Goal: Information Seeking & Learning: Learn about a topic

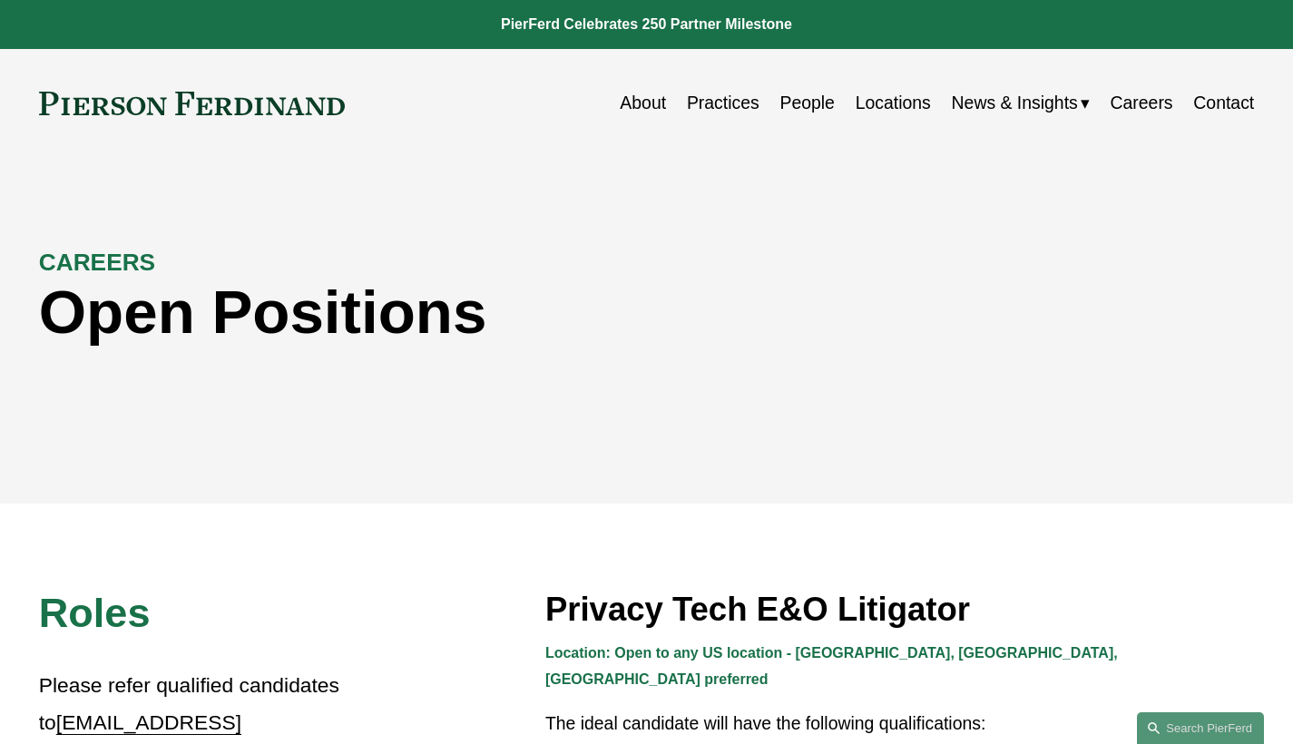
click at [0, 0] on span "News" at bounding box center [0, 0] width 0 height 0
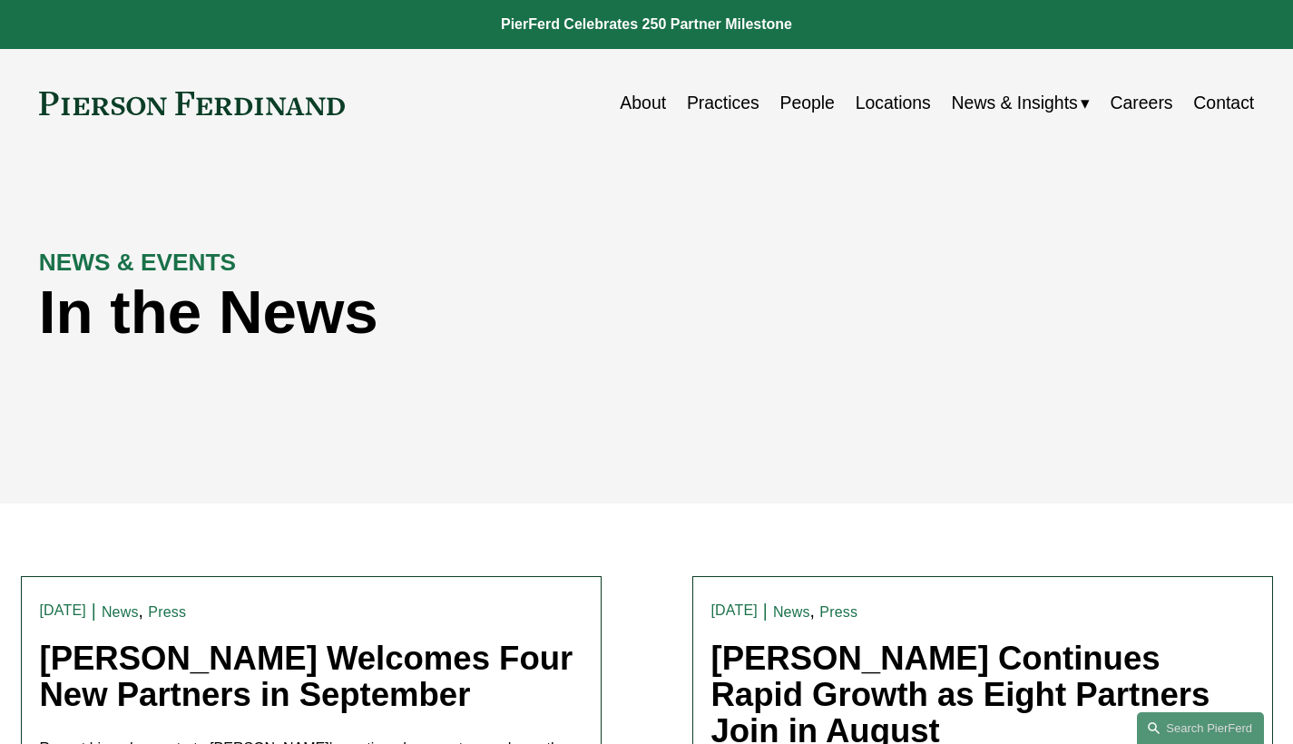
scroll to position [137, 0]
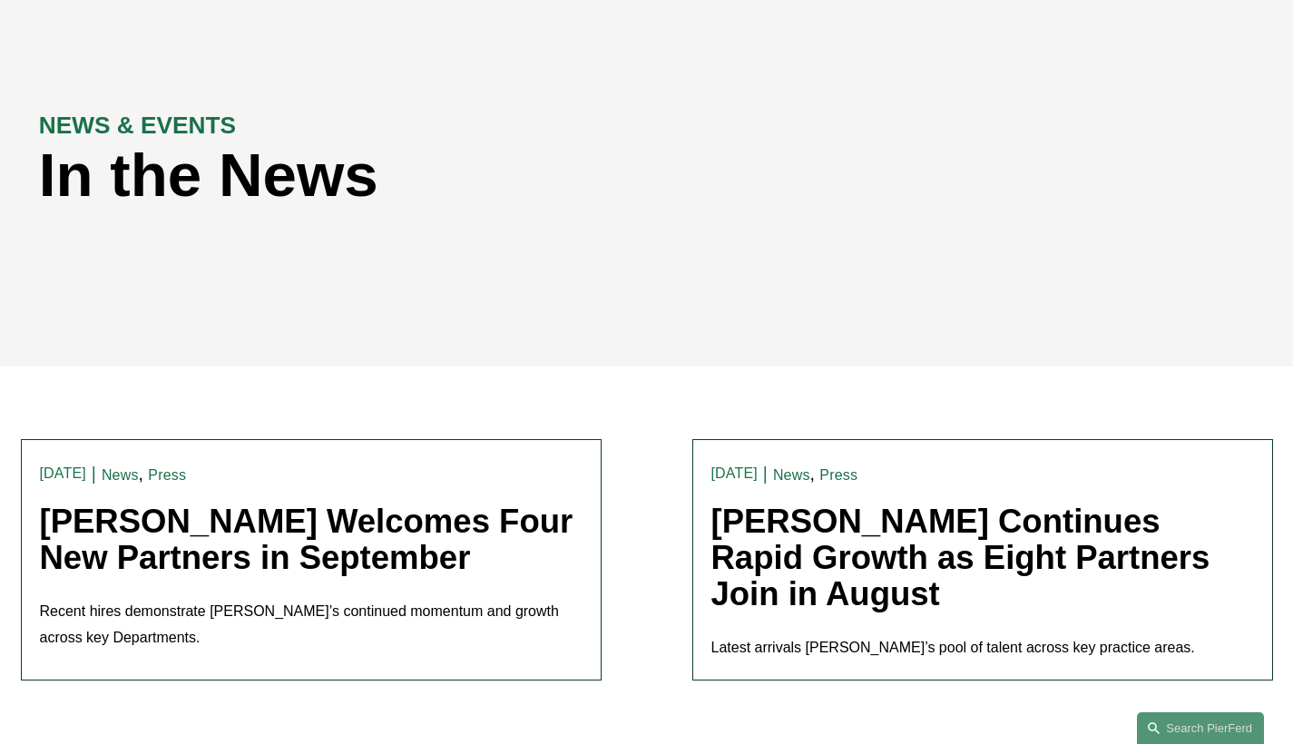
click at [516, 572] on link "Pierson Ferdinand Welcomes Four New Partners in September" at bounding box center [307, 540] width 534 height 74
click at [898, 576] on link "Pierson Ferdinand Continues Rapid Growth as Eight Partners Join in August" at bounding box center [960, 558] width 499 height 110
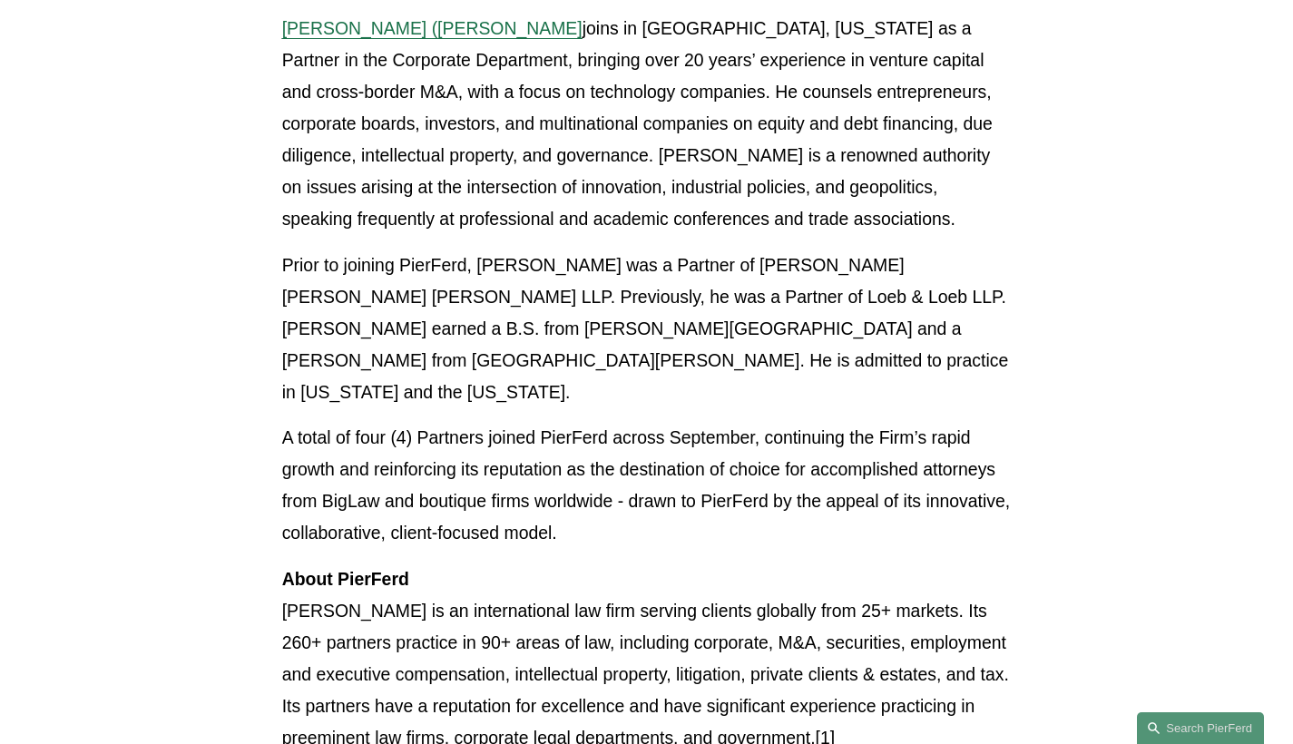
scroll to position [1684, 0]
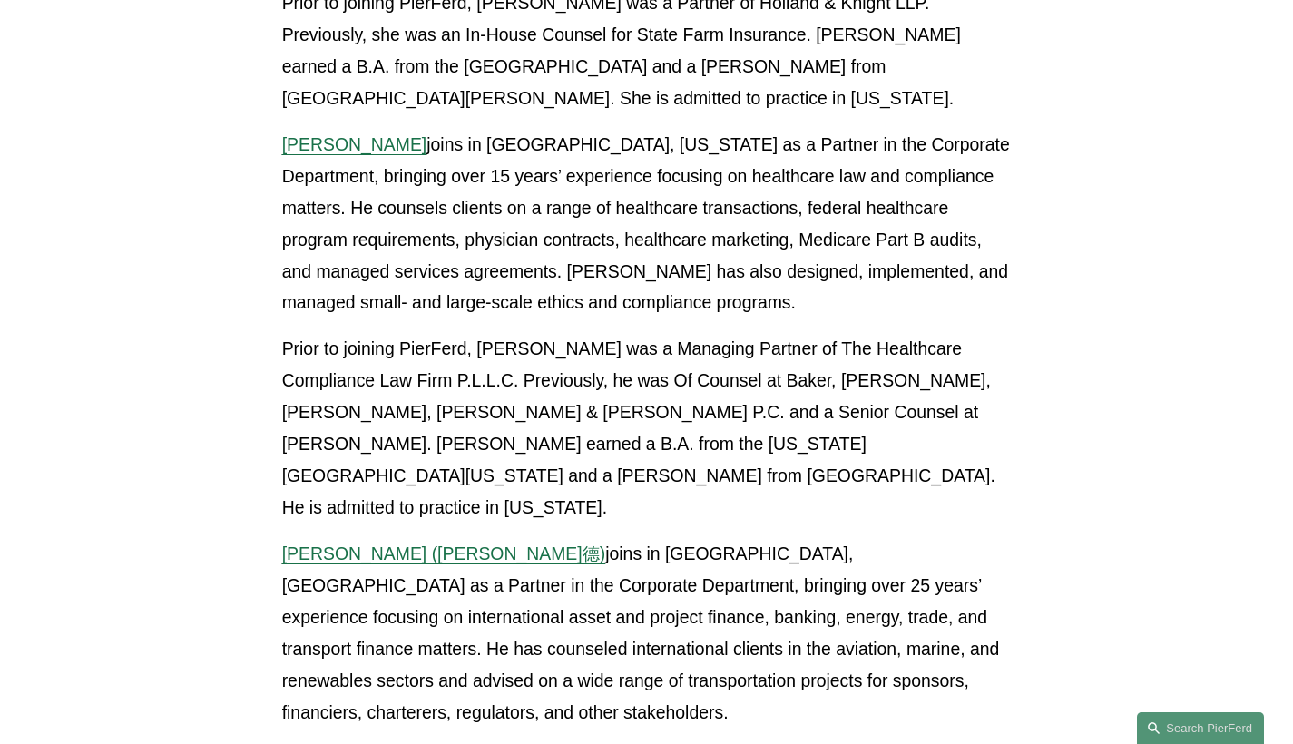
scroll to position [2197, 0]
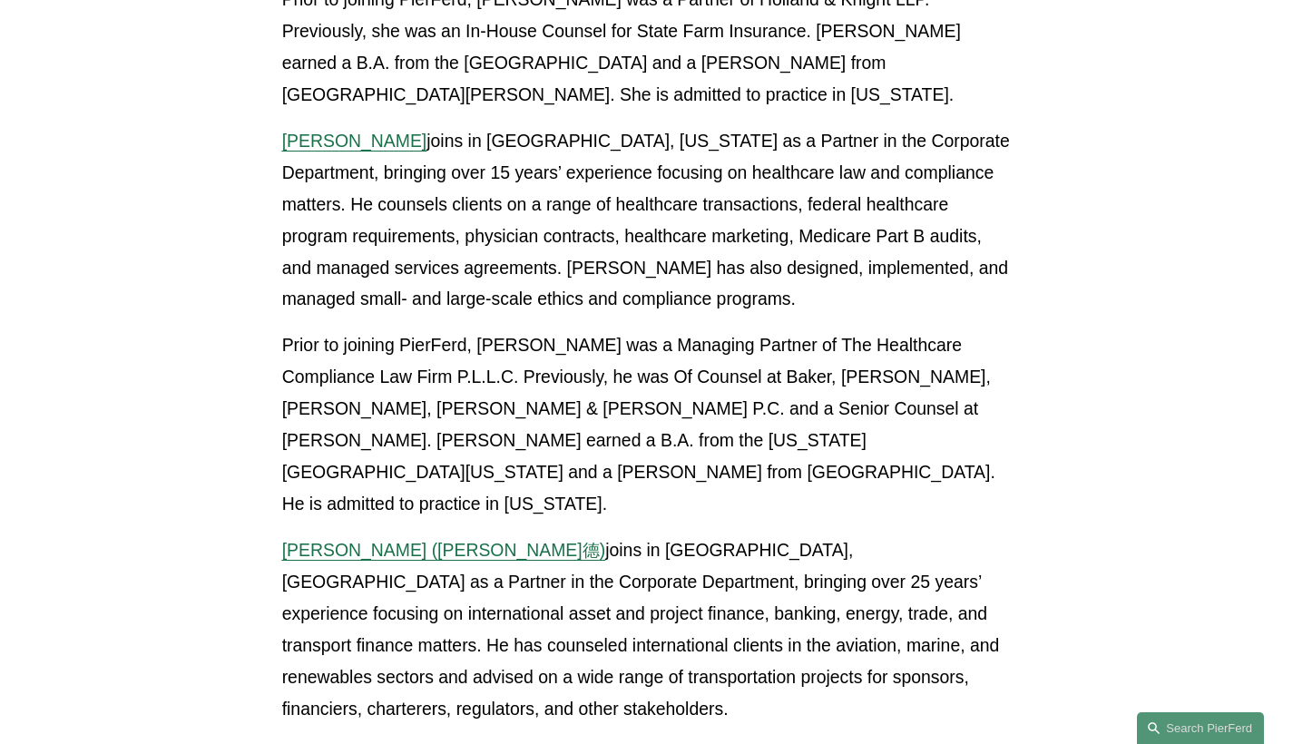
click at [580, 535] on p "Simon J. Murfitt (麥富德) joins in London, United Kingdom as a Partner in the Corp…" at bounding box center [647, 630] width 730 height 191
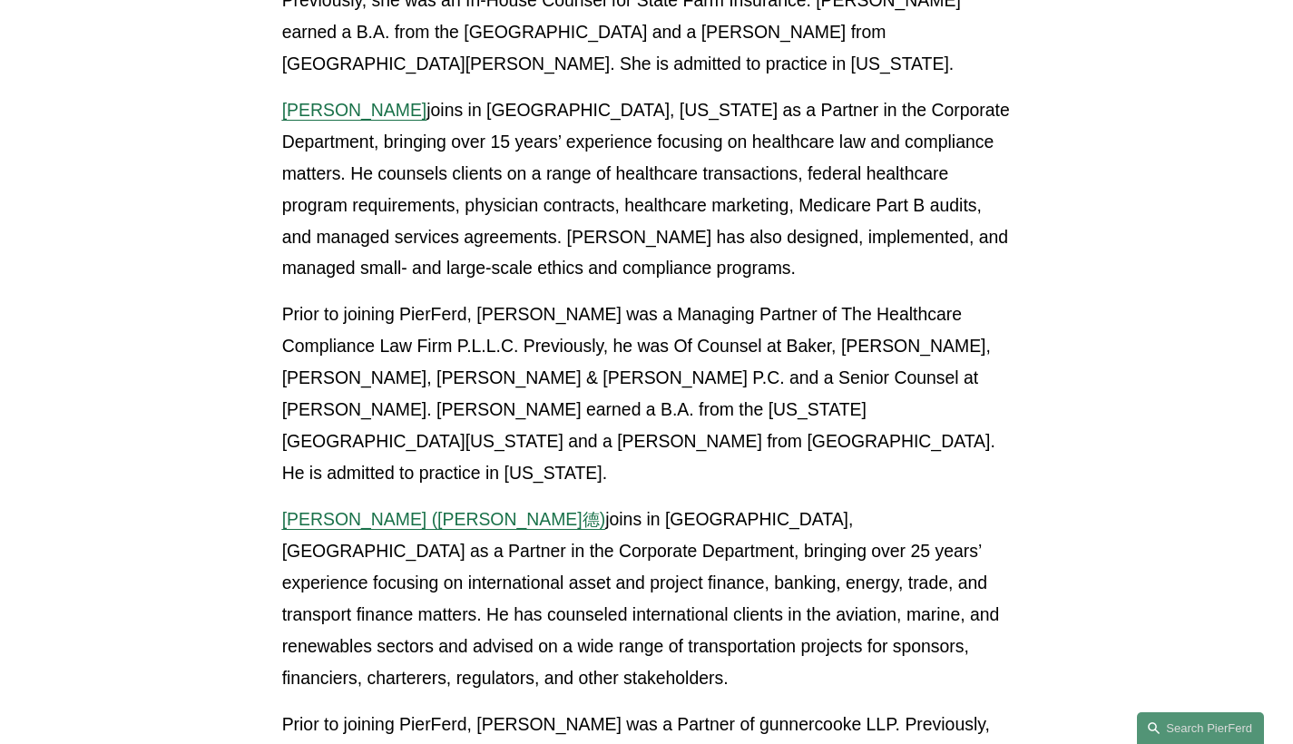
scroll to position [2297, 0]
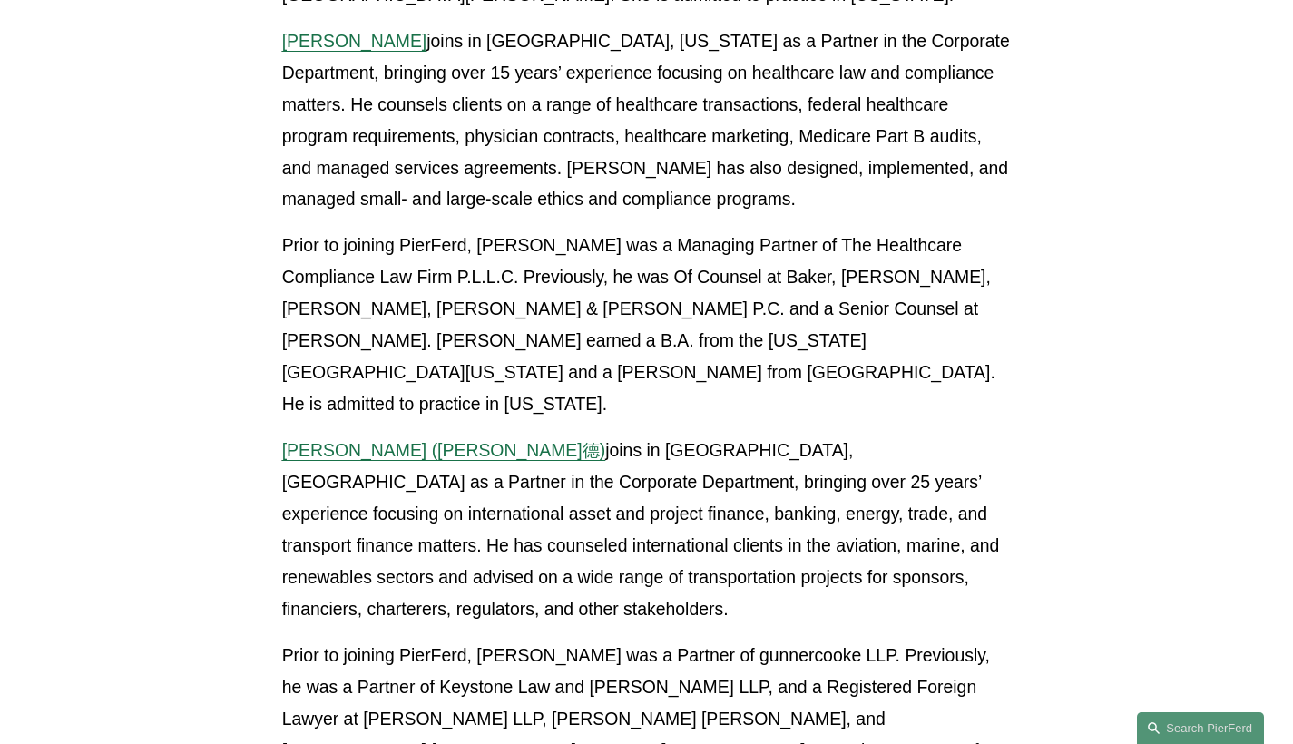
click at [453, 440] on span "Simon J. Murfitt (麥富德)" at bounding box center [444, 450] width 324 height 20
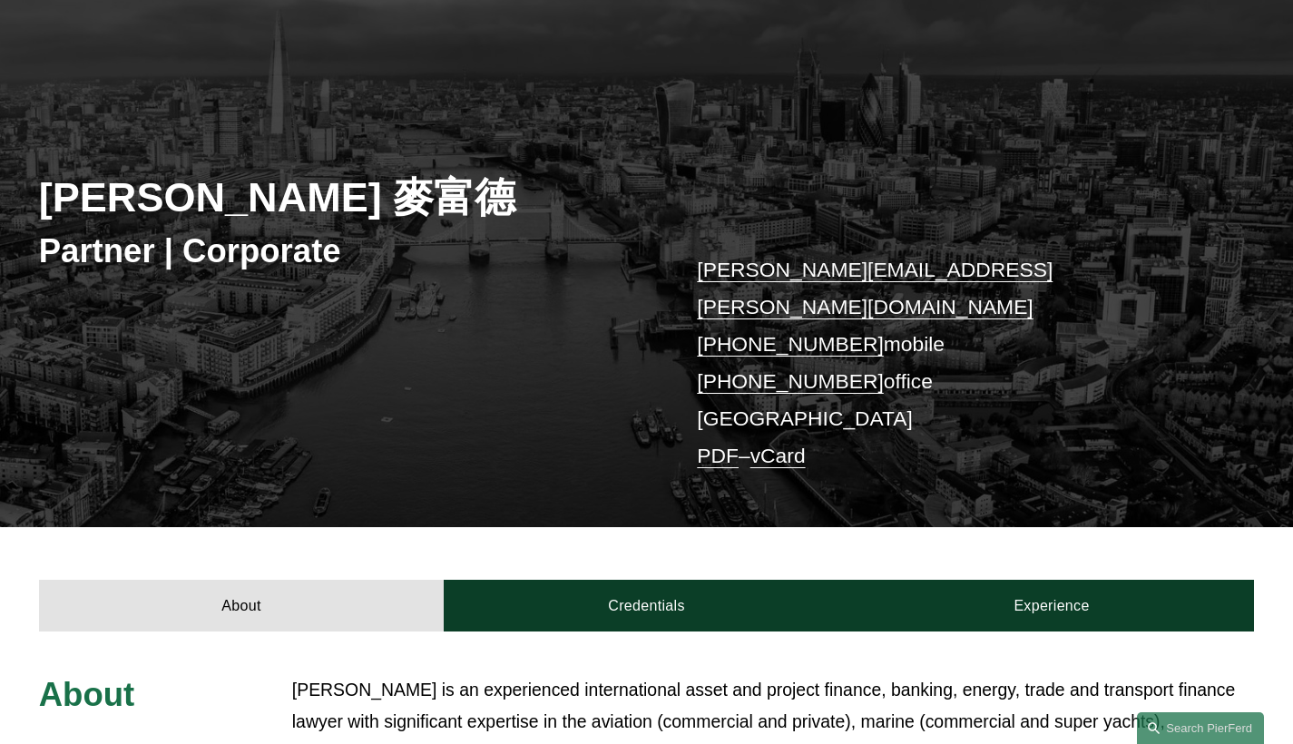
scroll to position [245, 0]
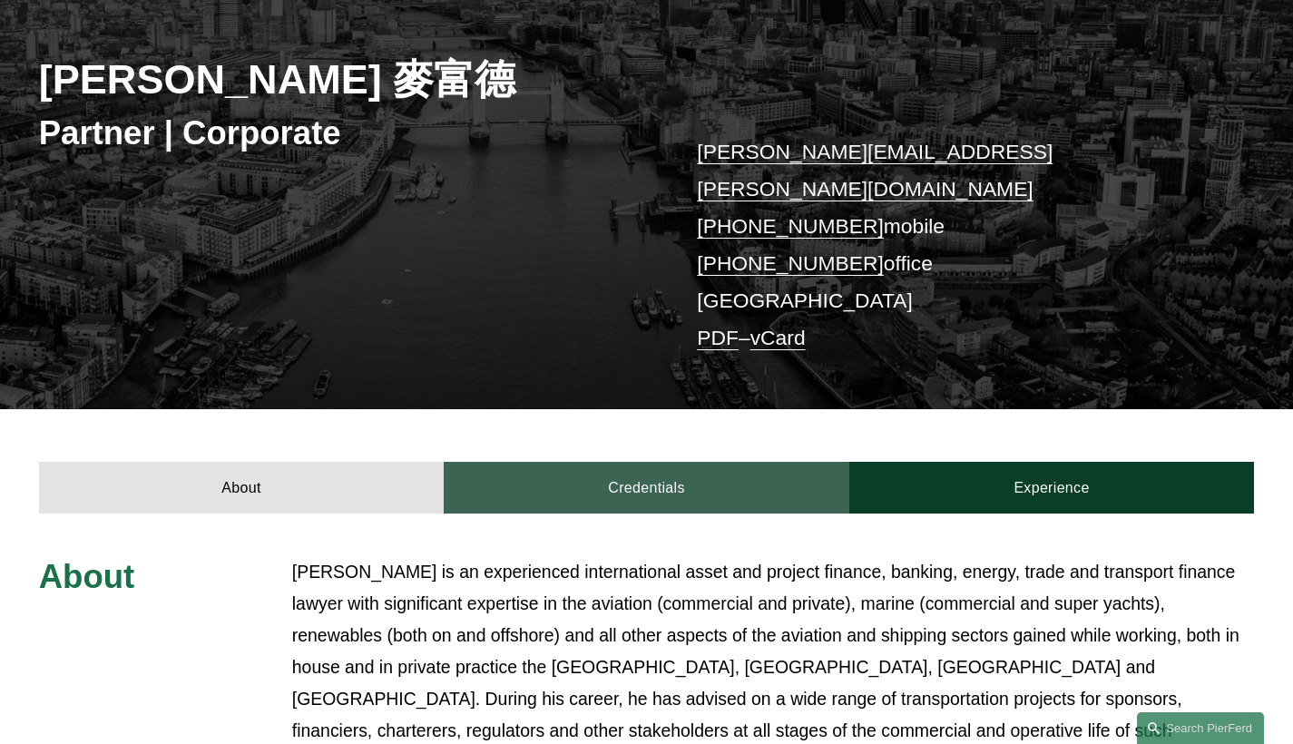
click at [661, 462] on link "Credentials" at bounding box center [647, 488] width 406 height 53
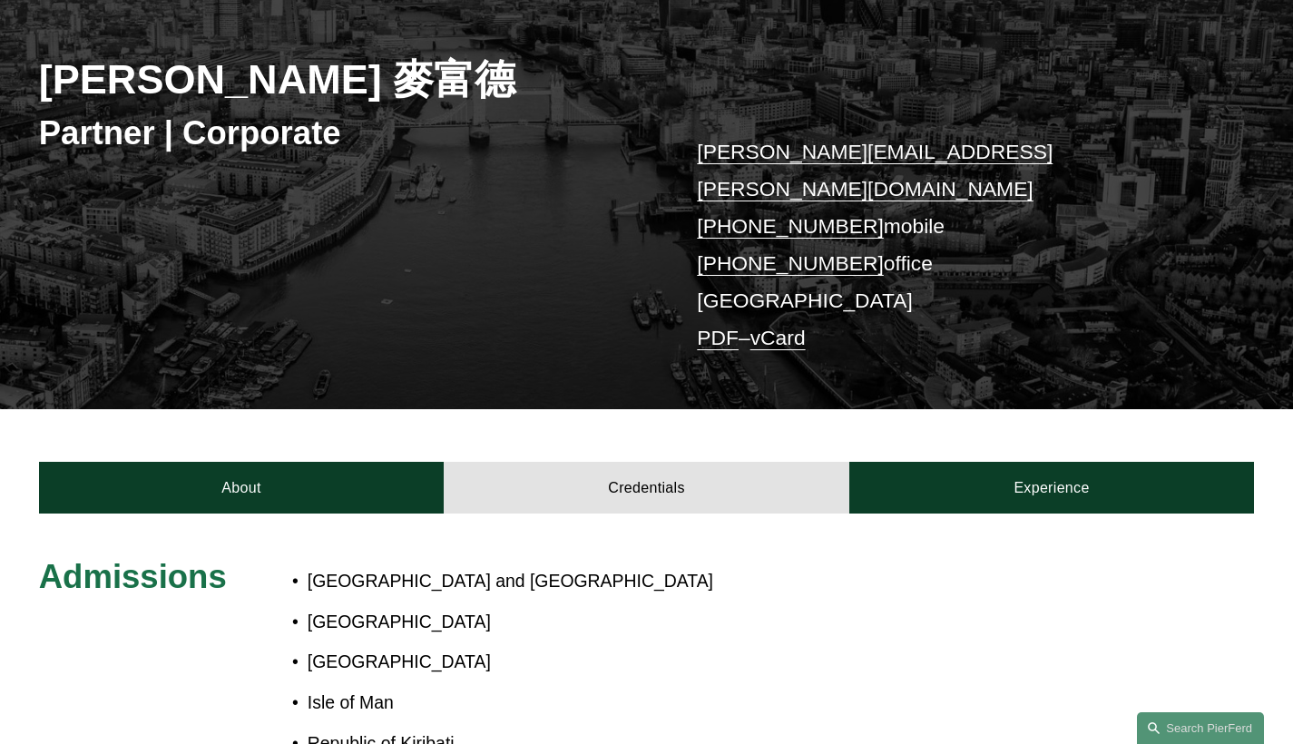
scroll to position [381, 0]
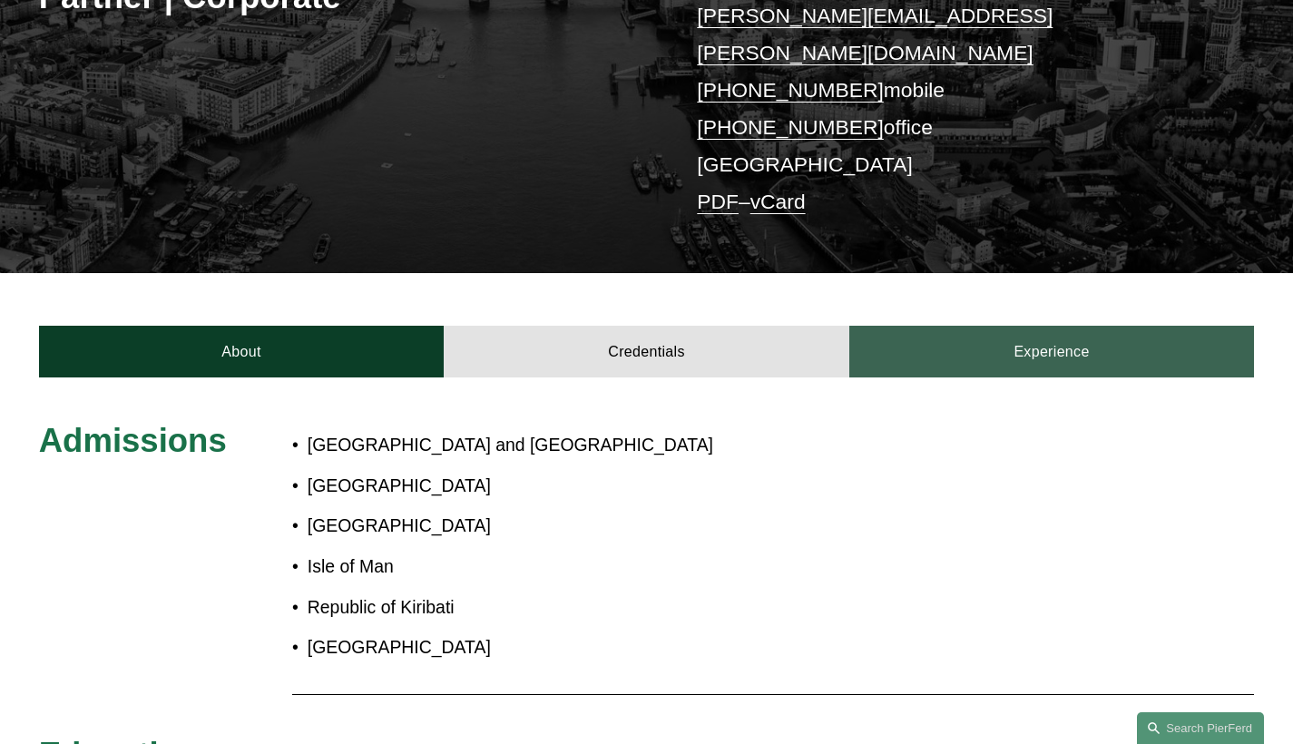
click at [992, 339] on link "Experience" at bounding box center [1052, 352] width 406 height 53
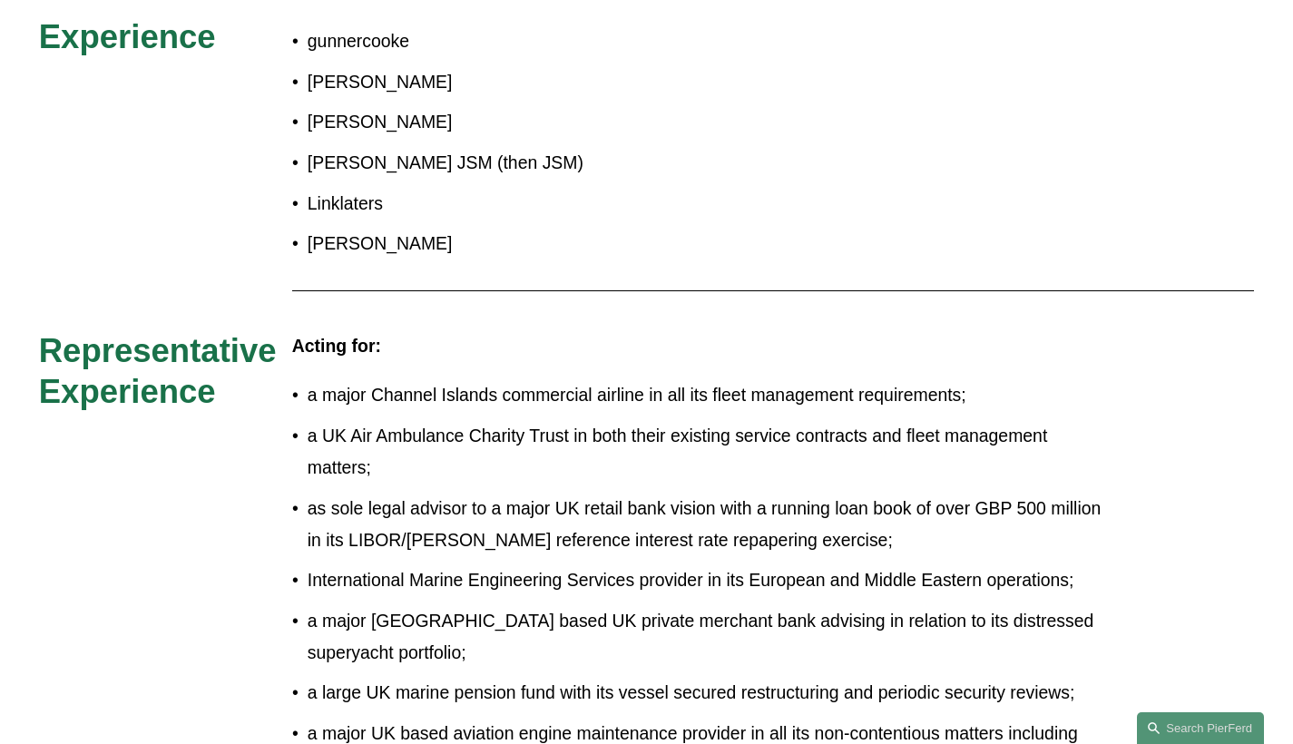
scroll to position [445, 0]
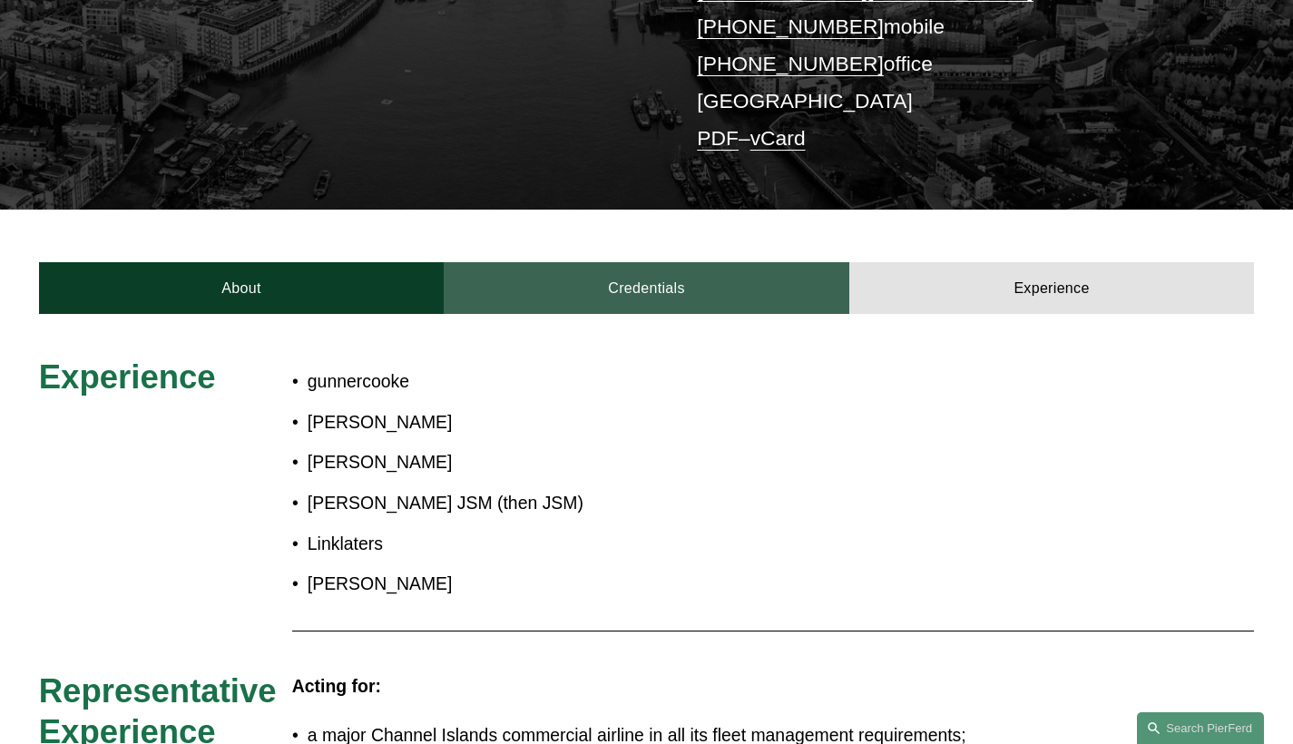
click at [644, 265] on link "Credentials" at bounding box center [647, 288] width 406 height 53
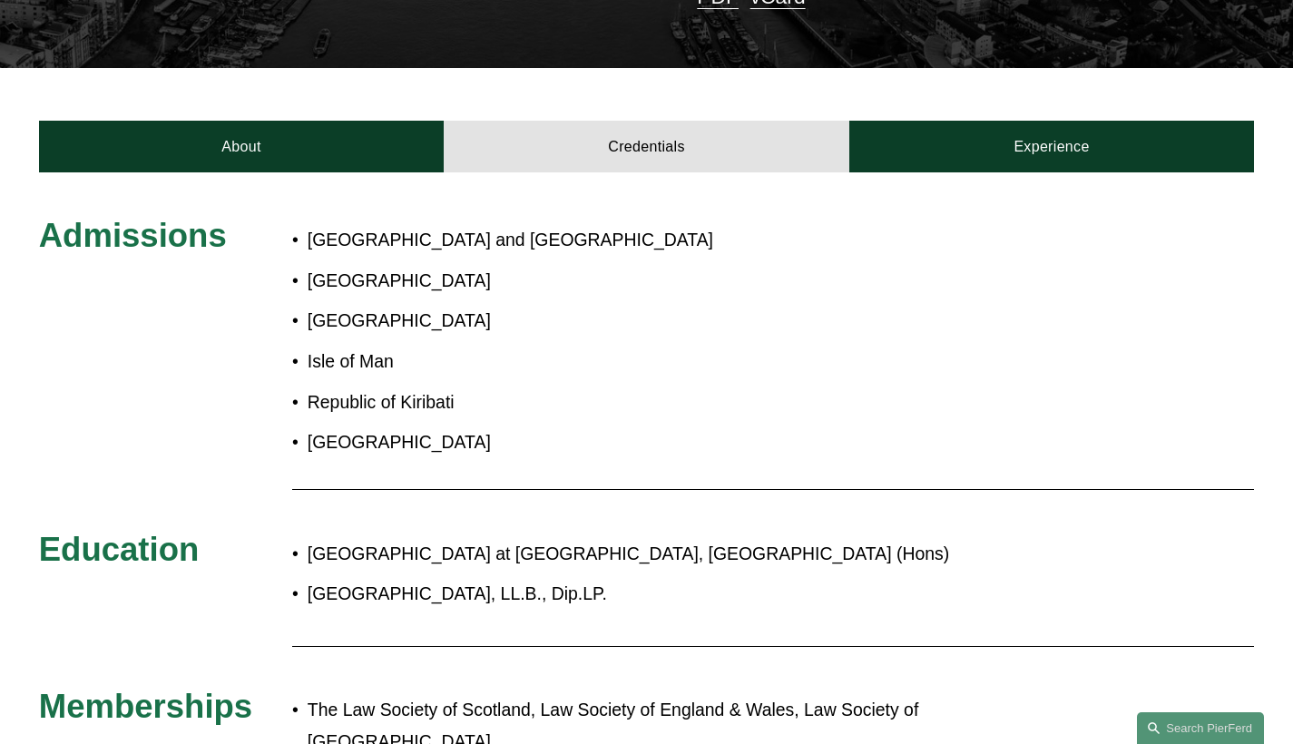
scroll to position [739, 0]
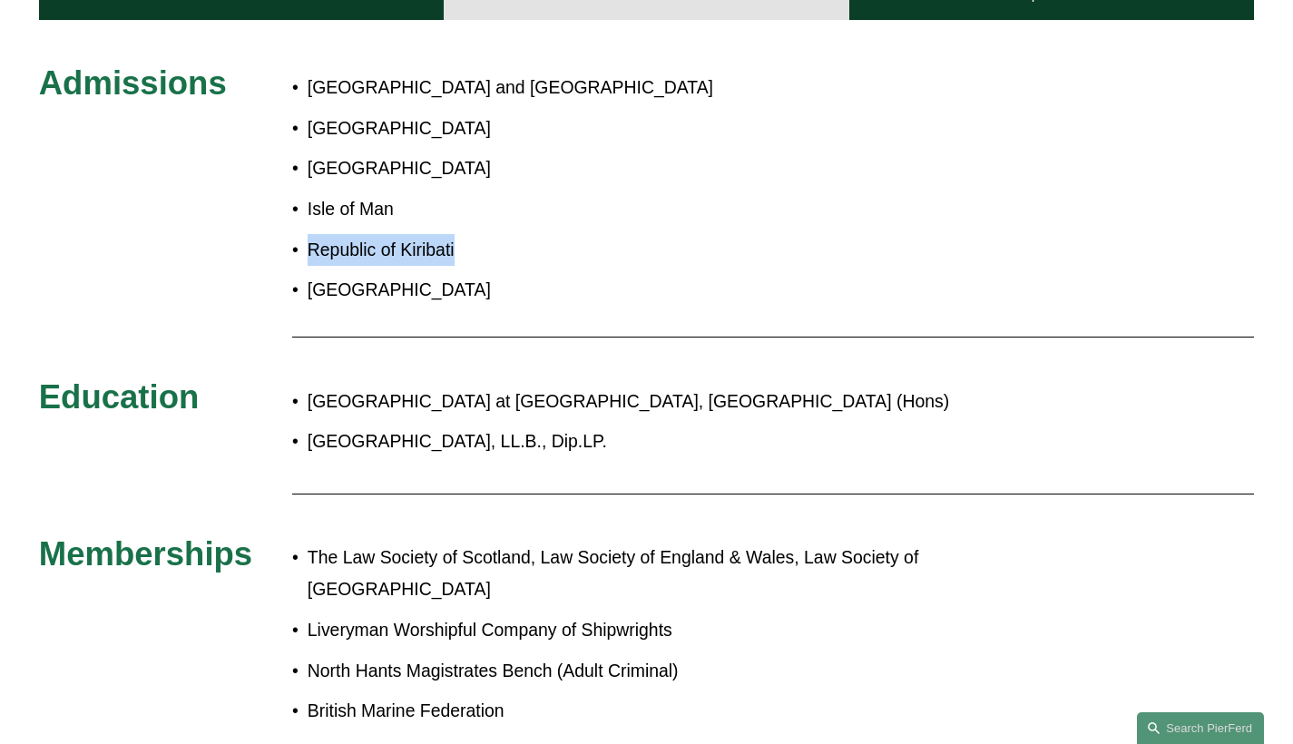
drag, startPoint x: 461, startPoint y: 218, endPoint x: 311, endPoint y: 220, distance: 149.7
click at [311, 234] on p "Republic of Kiribati" at bounding box center [528, 250] width 440 height 32
copy p "Republic of Kiribati"
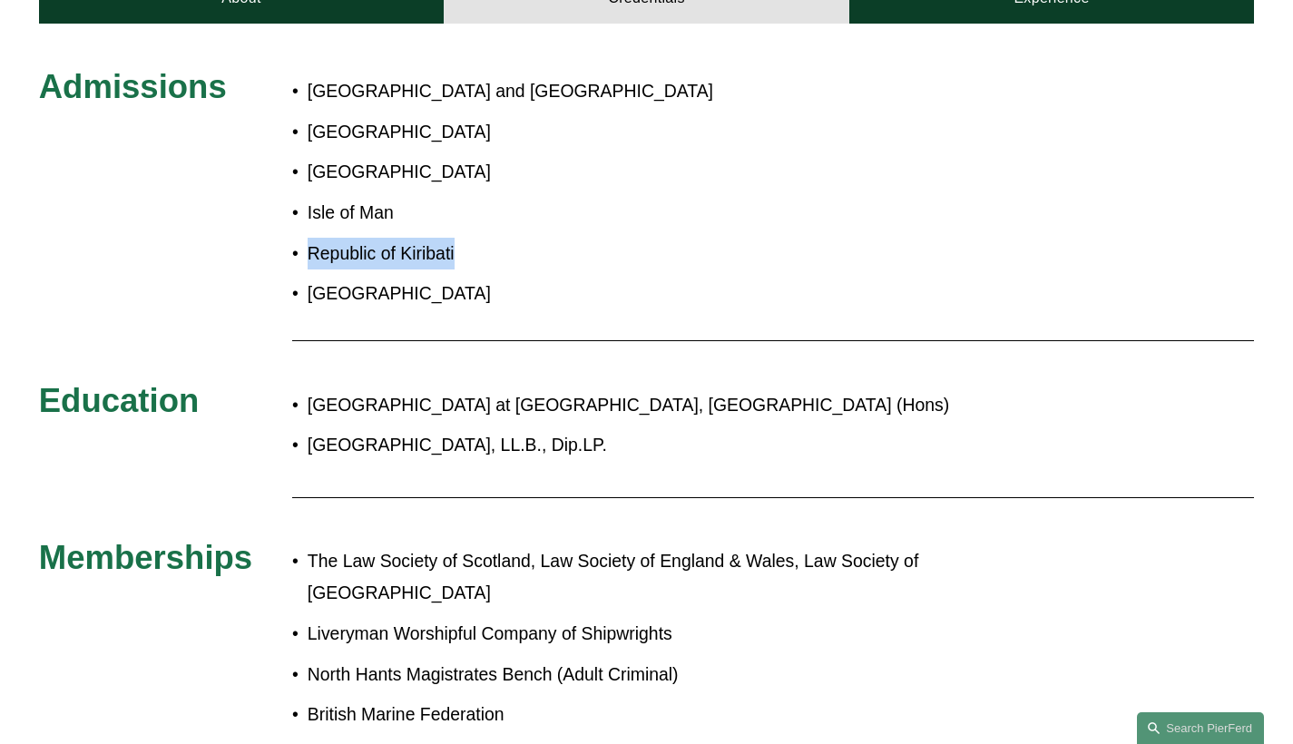
scroll to position [704, 0]
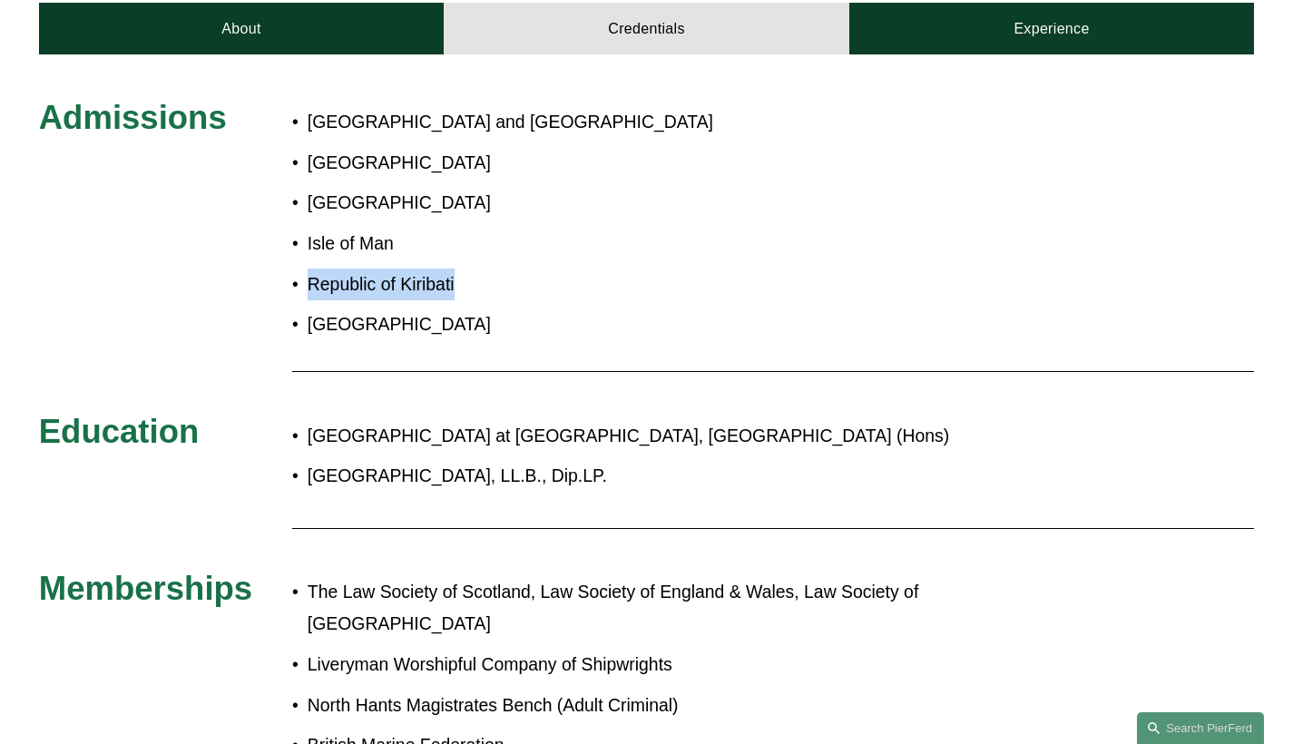
drag, startPoint x: 456, startPoint y: 295, endPoint x: 309, endPoint y: 293, distance: 147.9
click at [309, 309] on p "Republic of Tuvalu" at bounding box center [528, 325] width 440 height 32
copy p "Republic of Tuvalu"
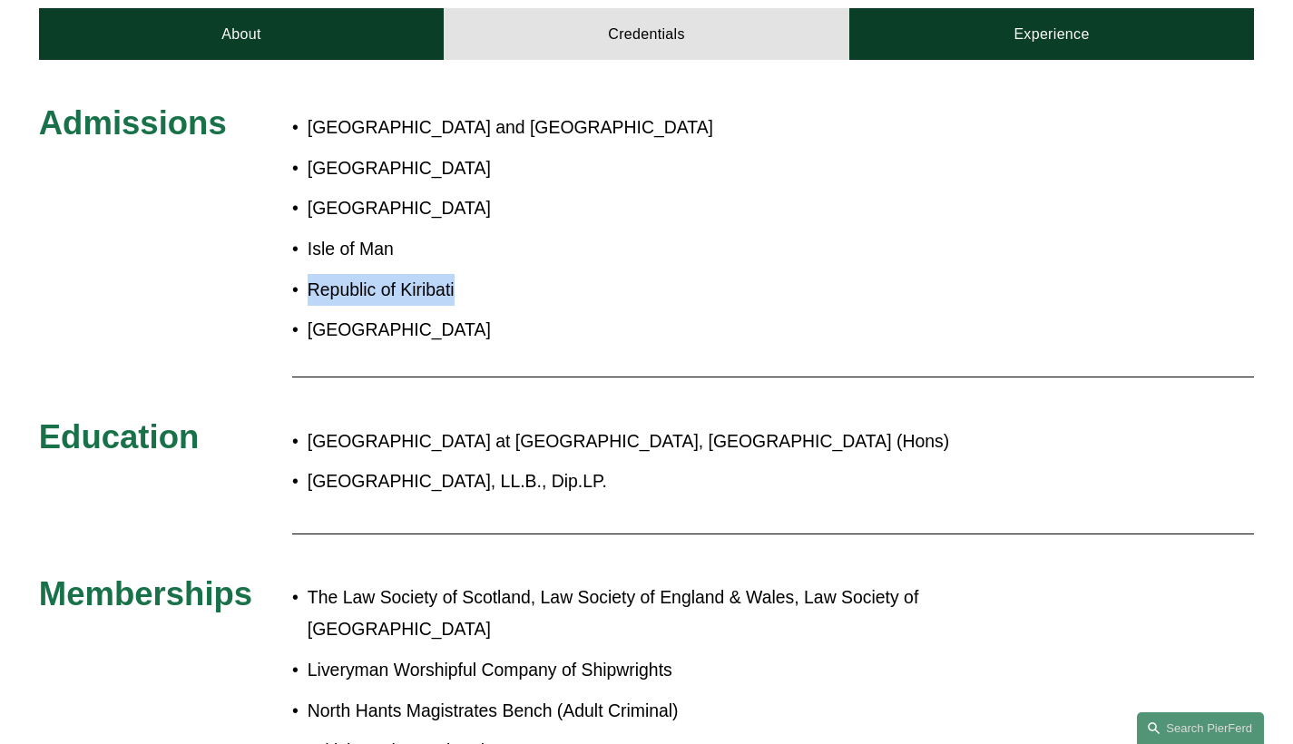
scroll to position [355, 0]
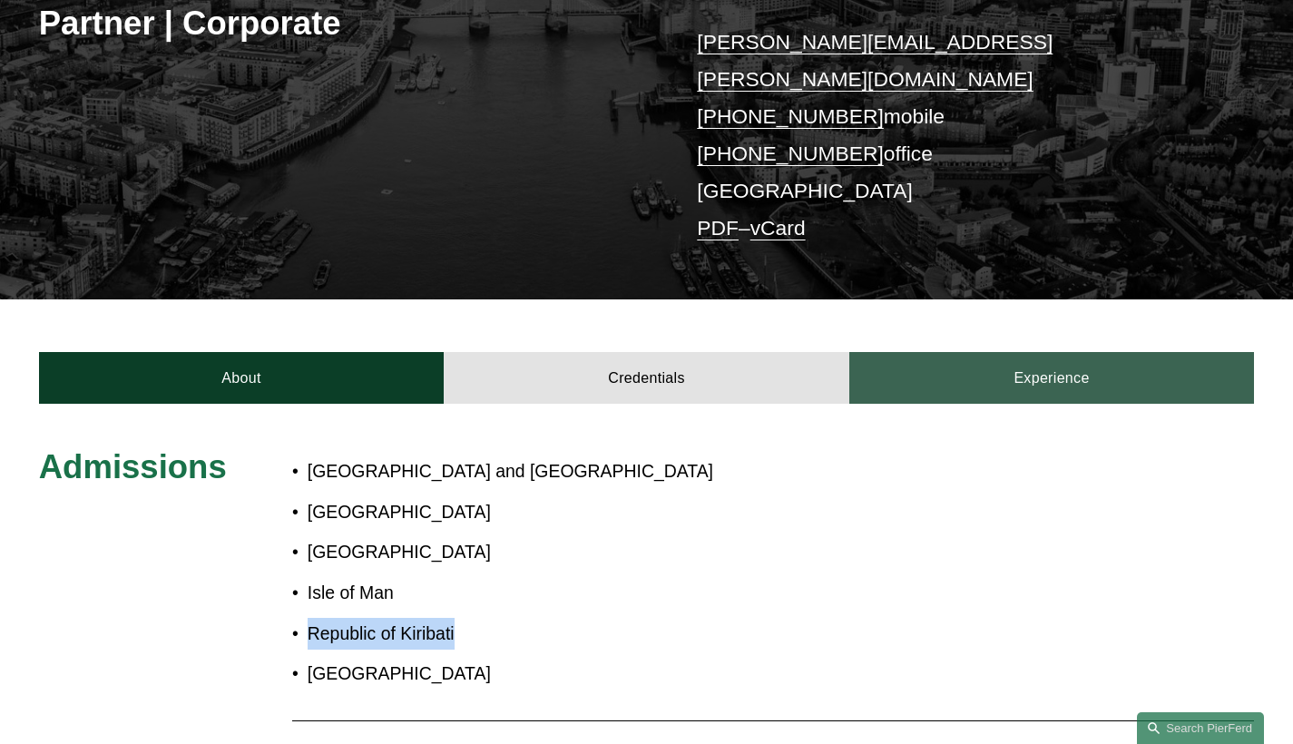
click at [1060, 352] on link "Experience" at bounding box center [1052, 378] width 406 height 53
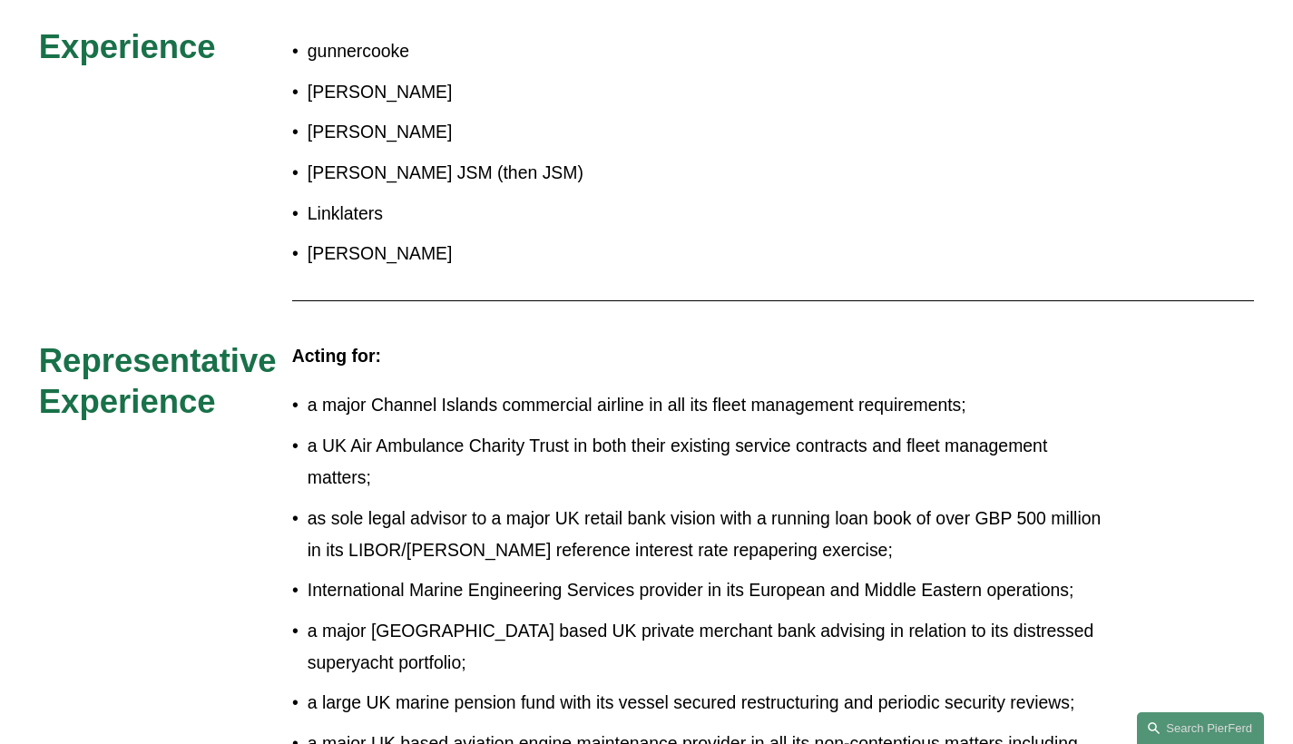
scroll to position [587, 0]
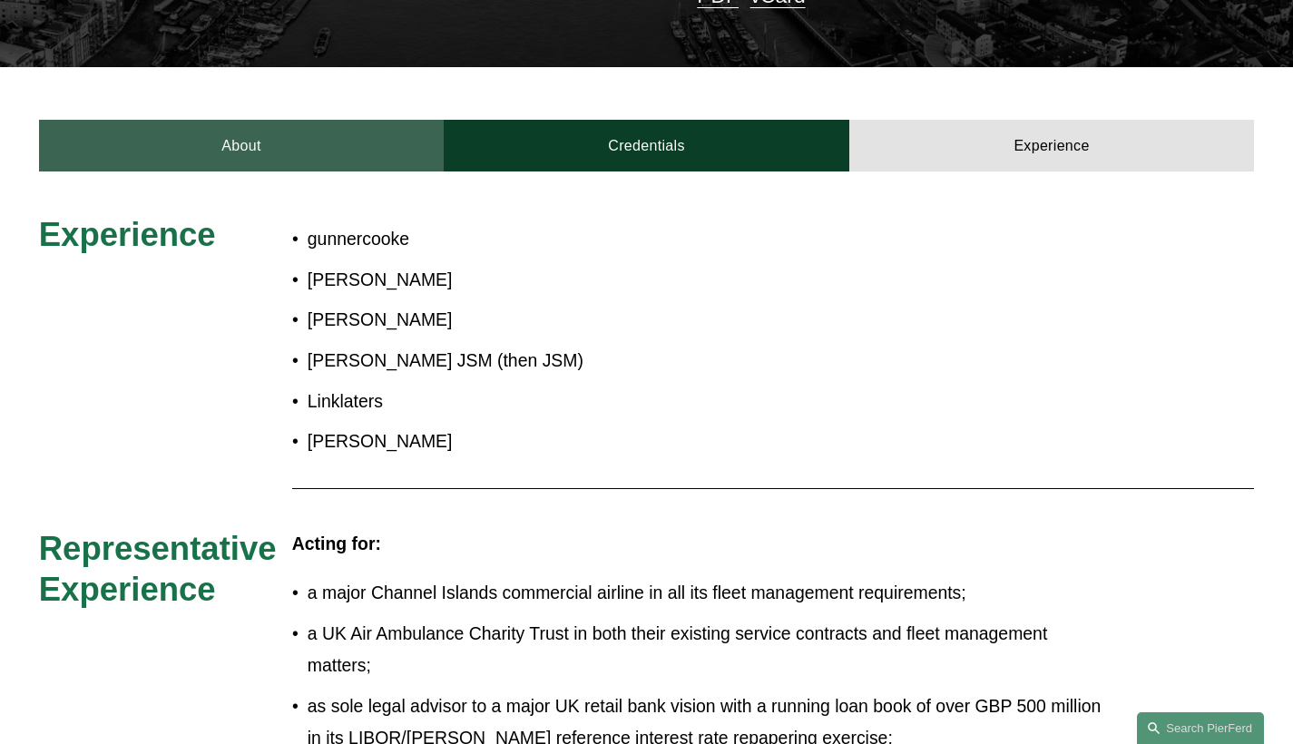
click at [276, 120] on link "About" at bounding box center [242, 146] width 406 height 53
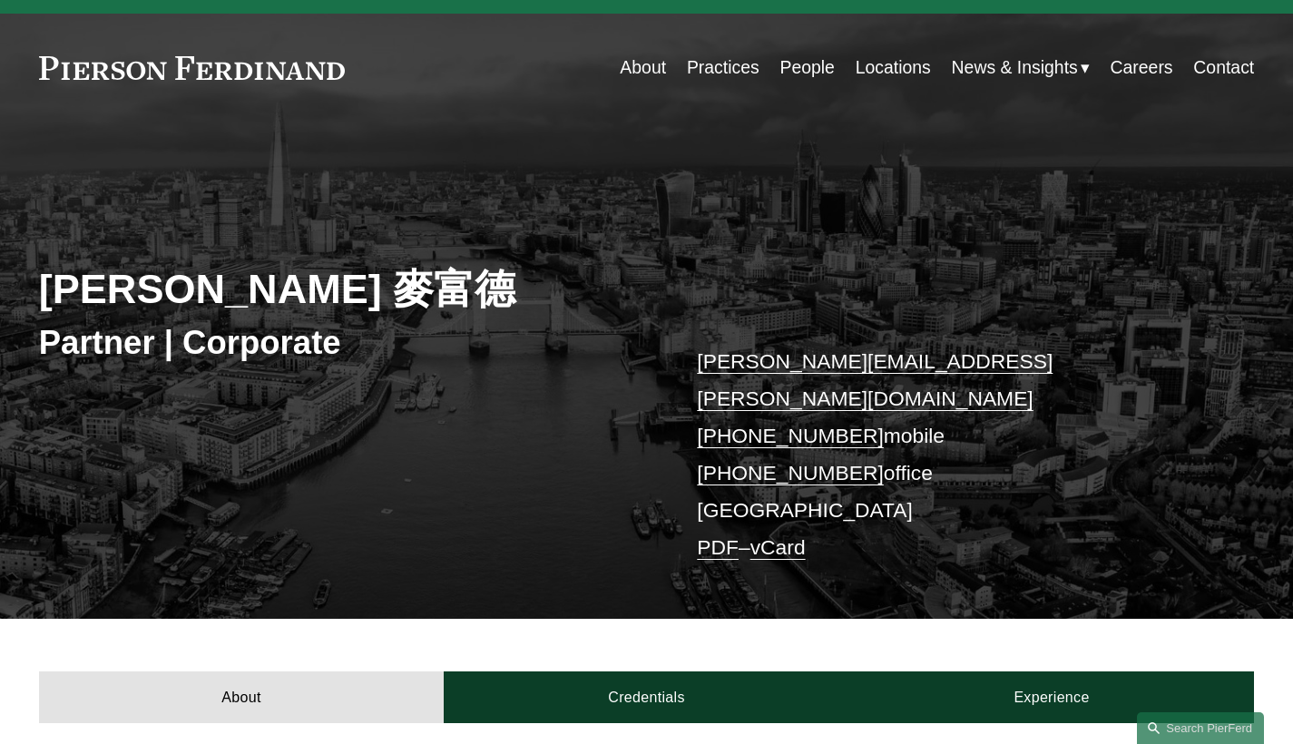
scroll to position [185, 0]
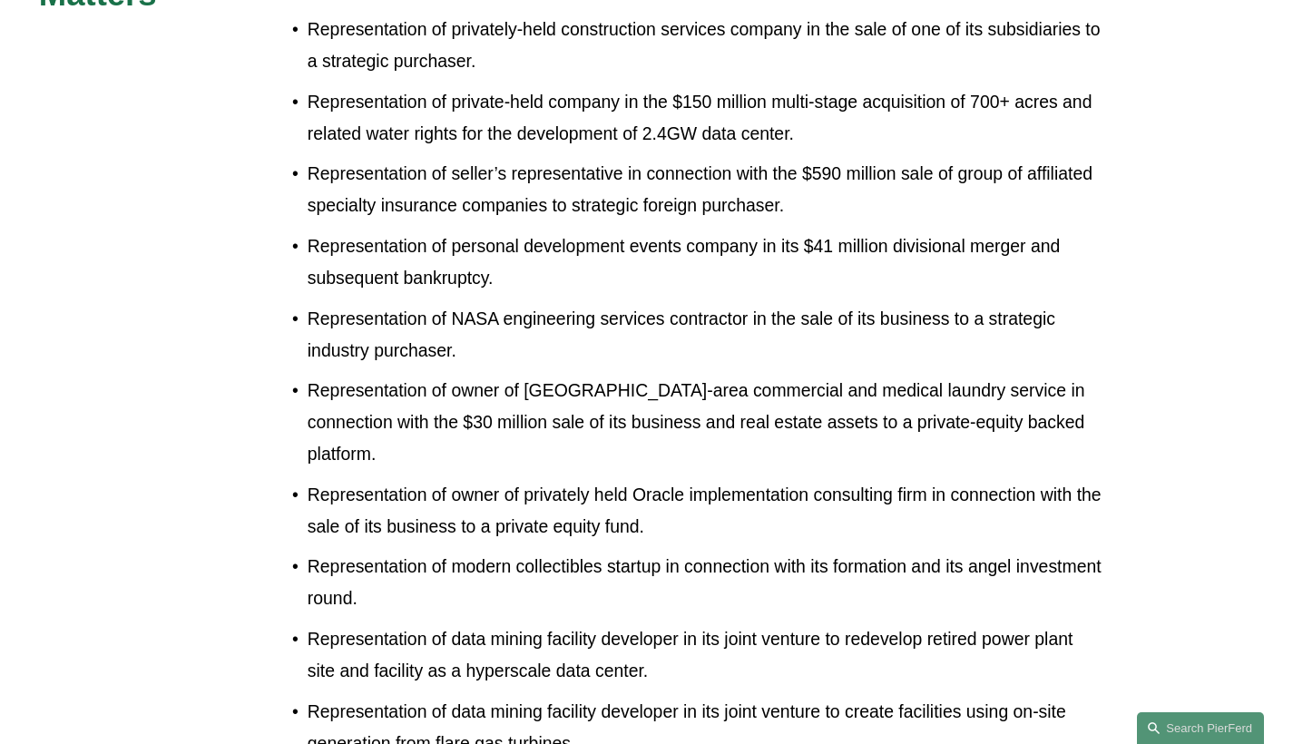
scroll to position [617, 0]
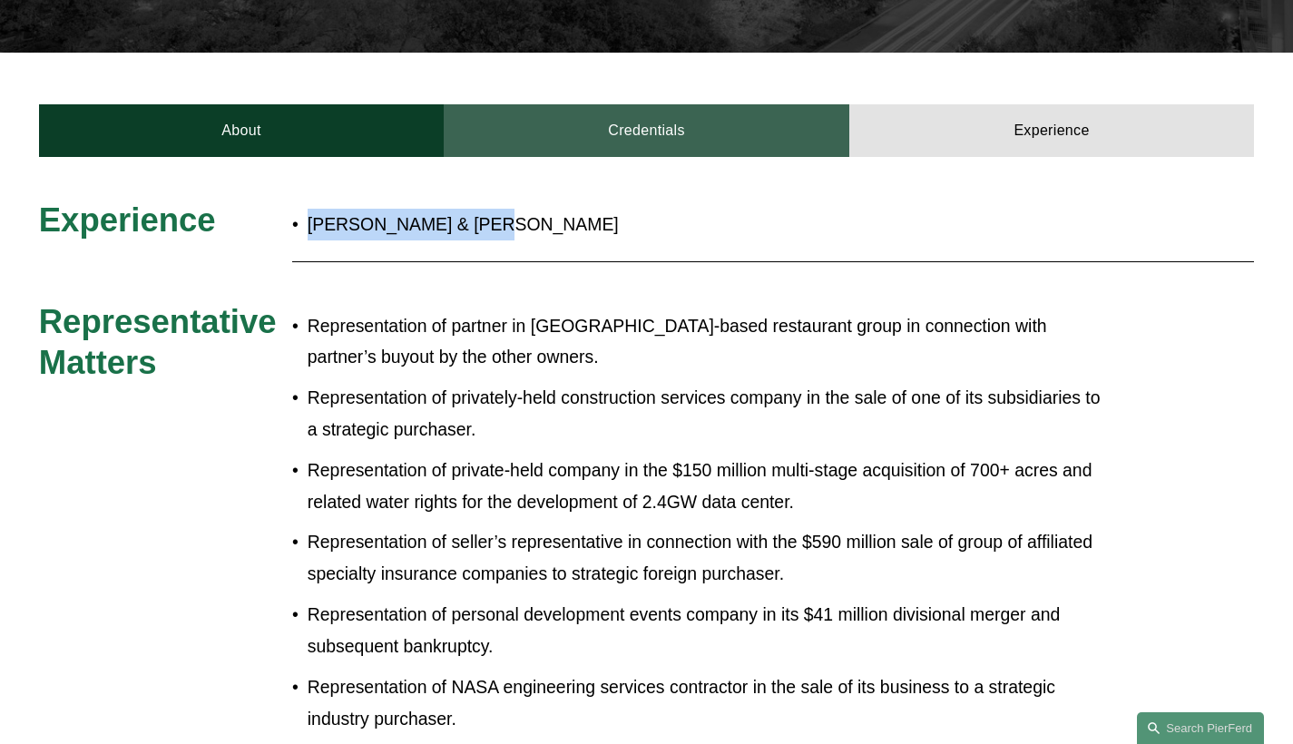
click at [682, 120] on link "Credentials" at bounding box center [647, 130] width 406 height 53
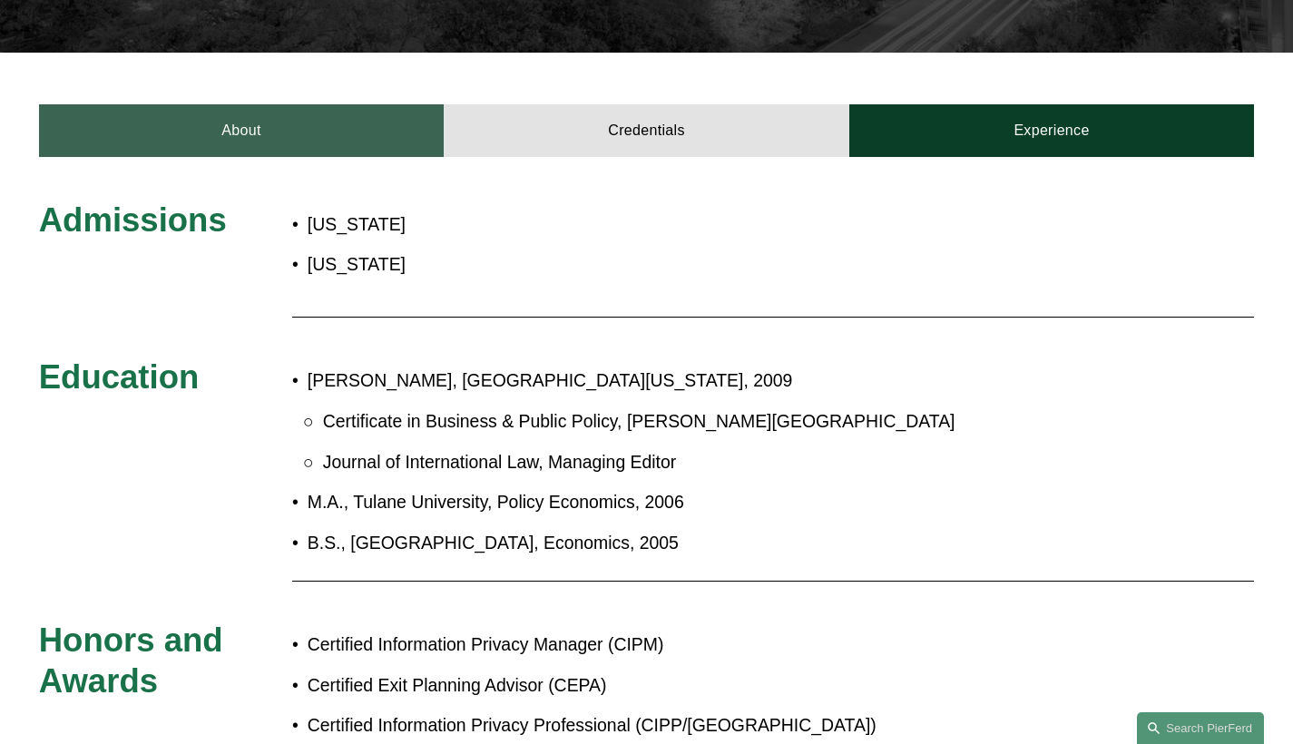
click at [346, 109] on link "About" at bounding box center [242, 130] width 406 height 53
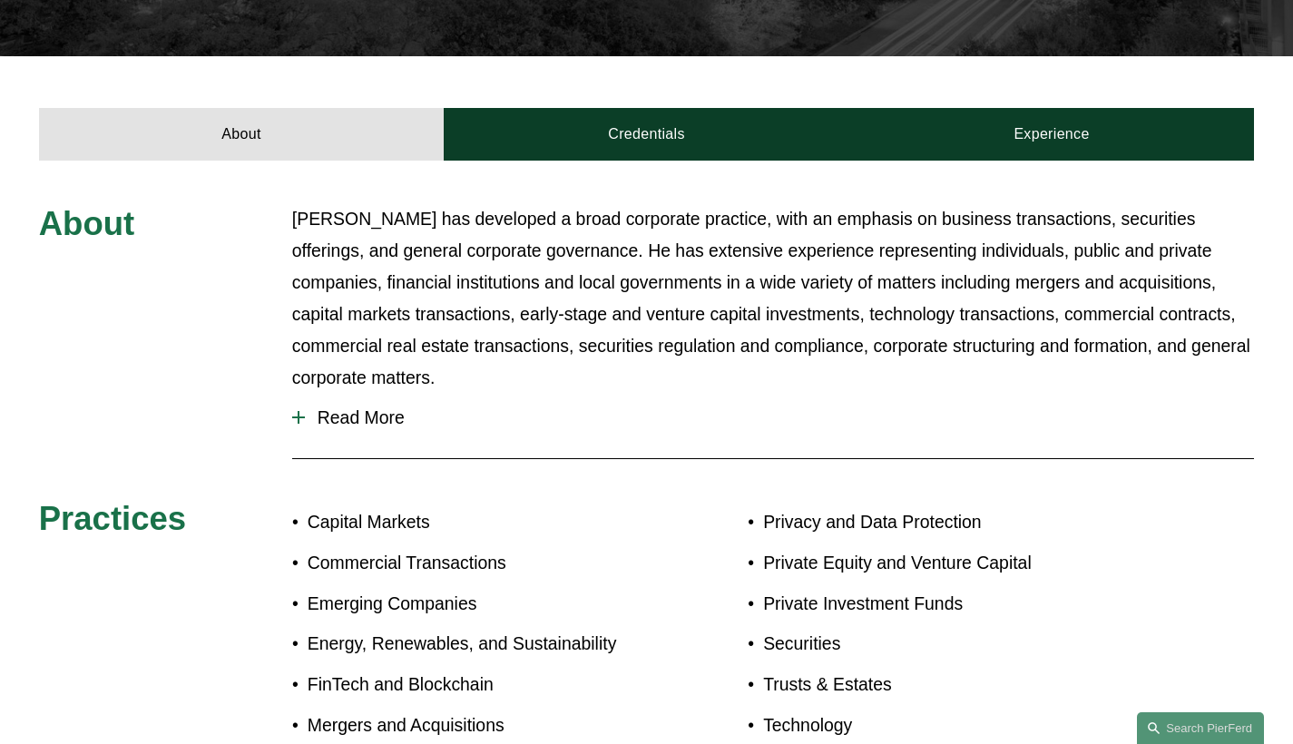
scroll to position [479, 0]
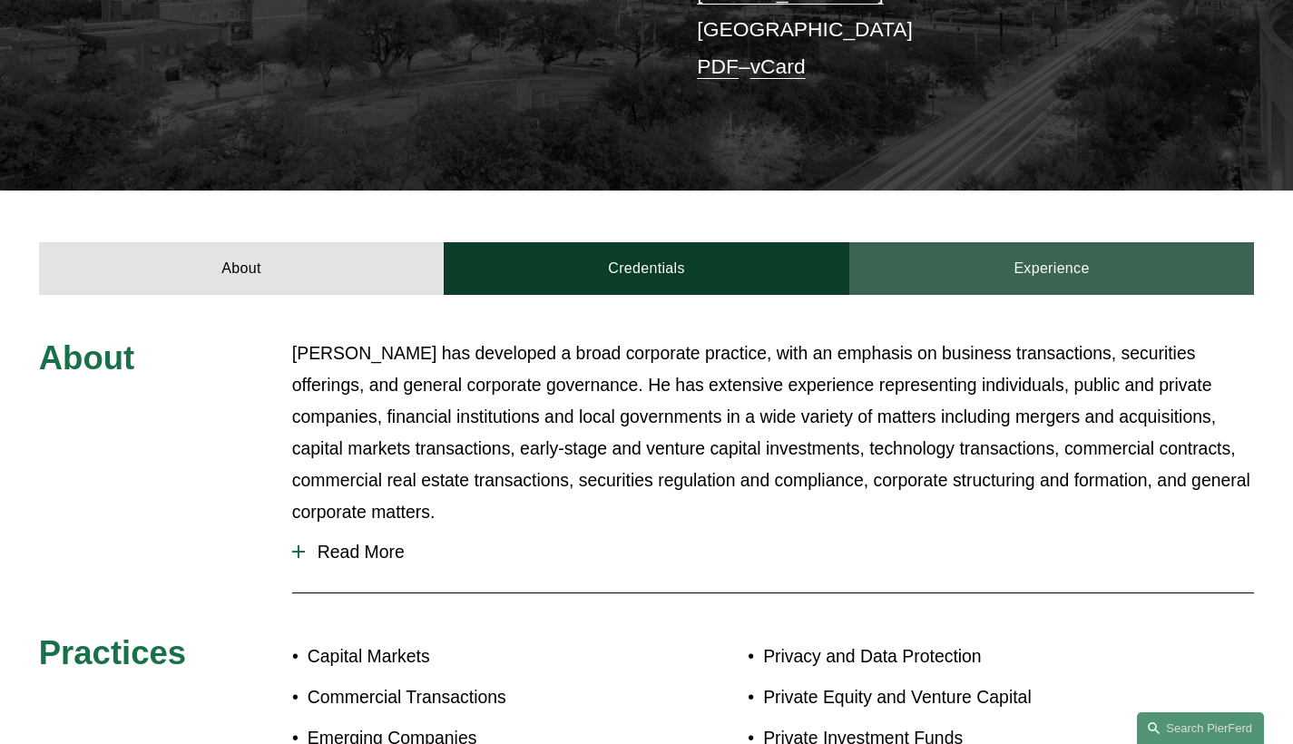
click at [1059, 252] on link "Experience" at bounding box center [1052, 268] width 406 height 53
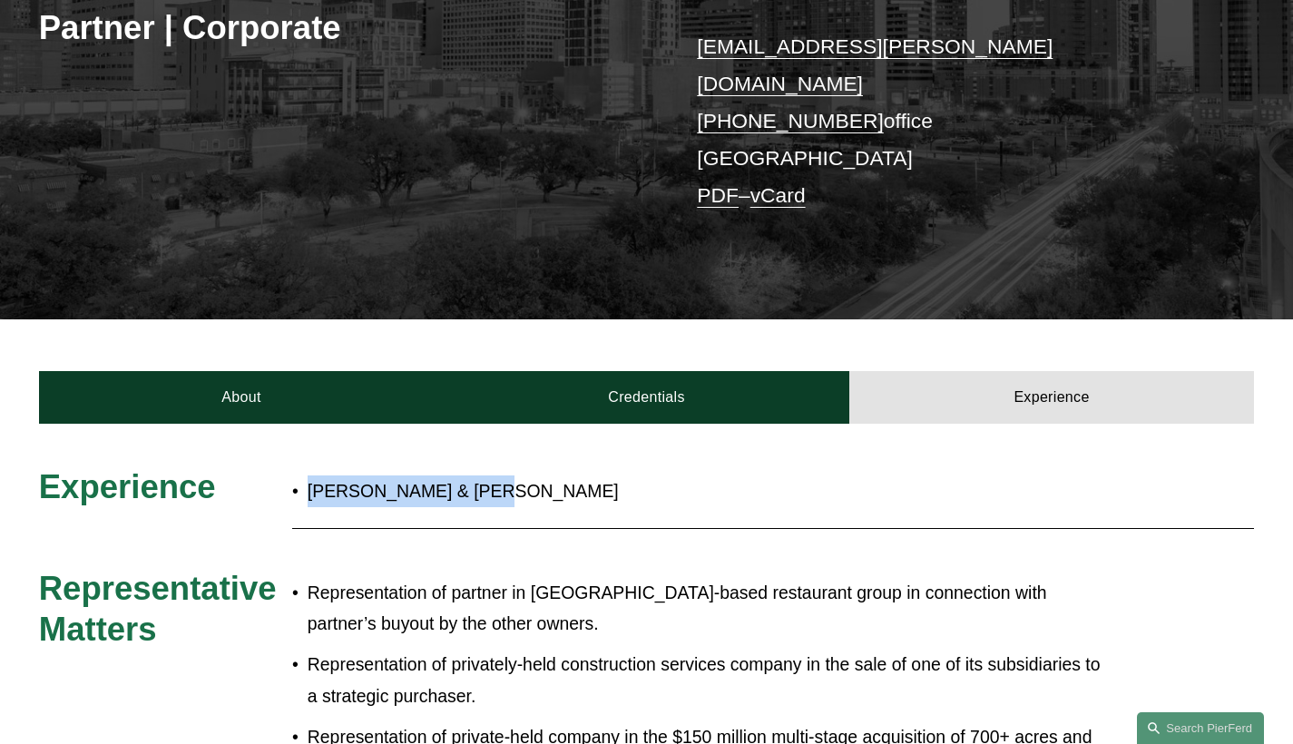
scroll to position [0, 0]
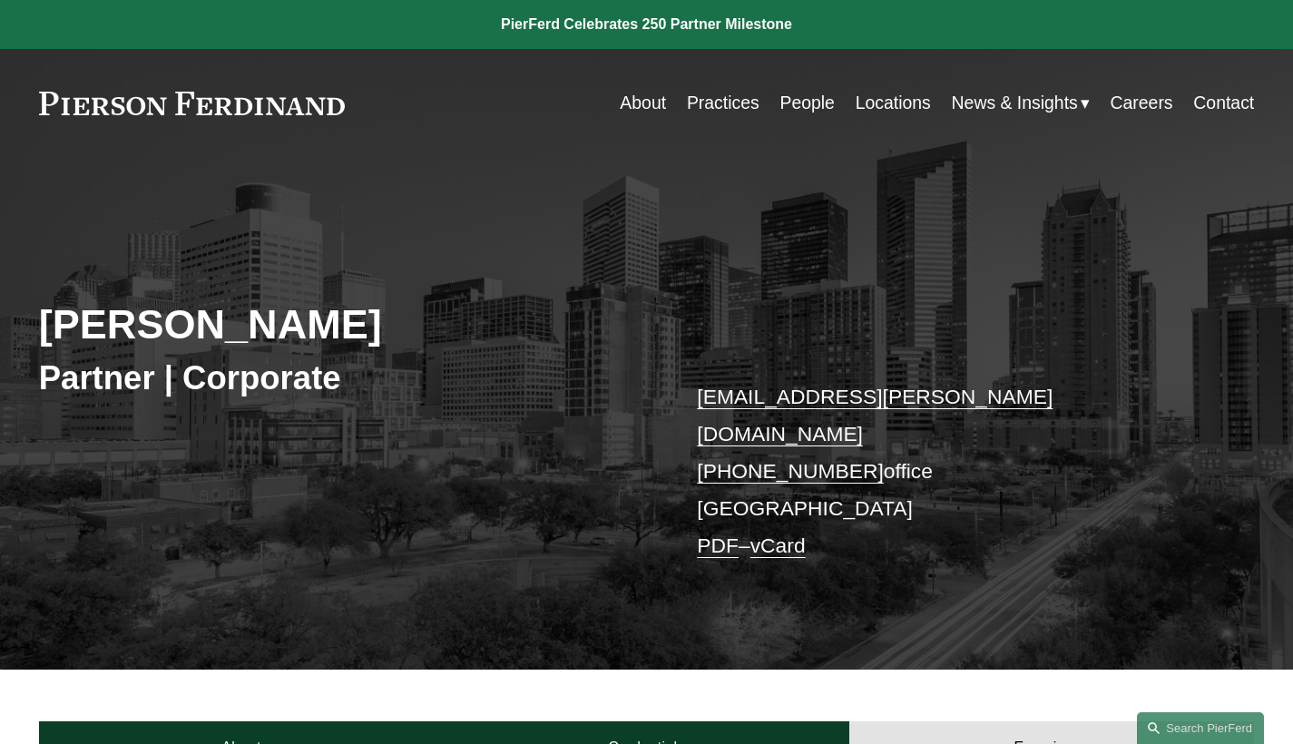
click at [898, 103] on link "Locations" at bounding box center [893, 102] width 75 height 35
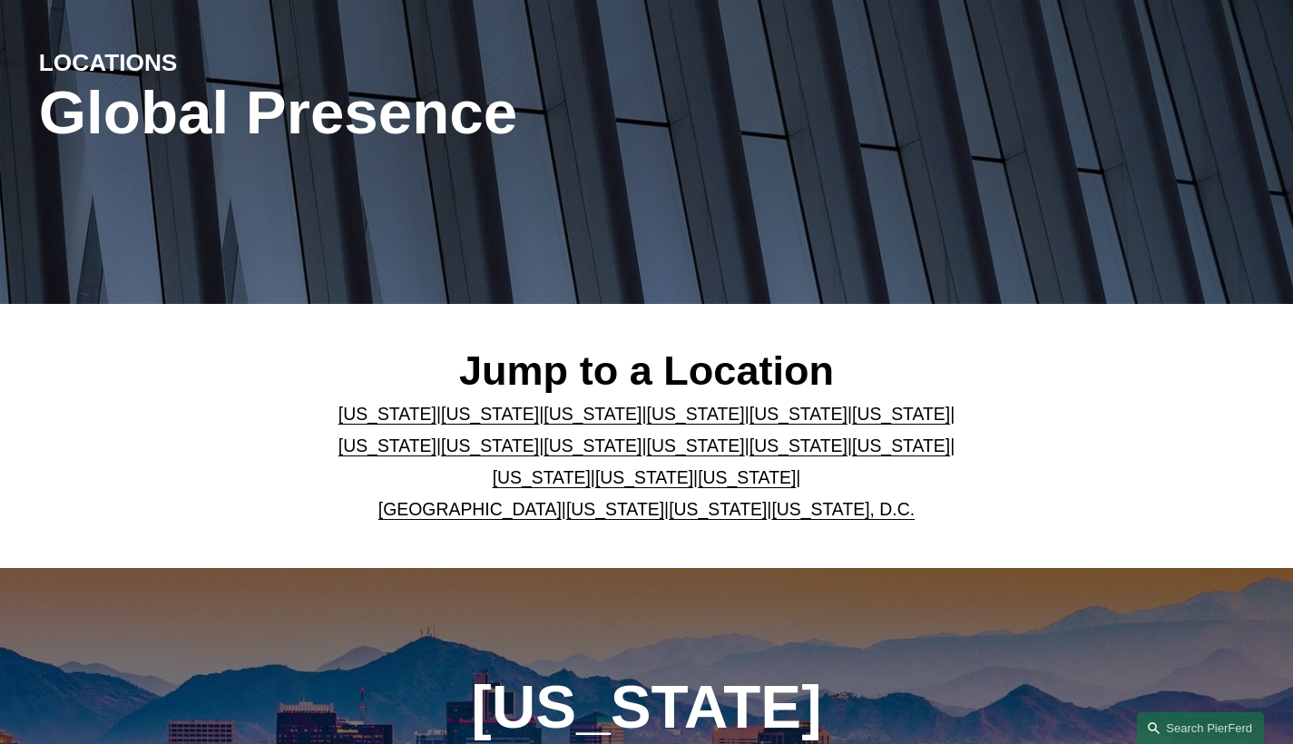
scroll to position [25, 0]
